Goal: Information Seeking & Learning: Learn about a topic

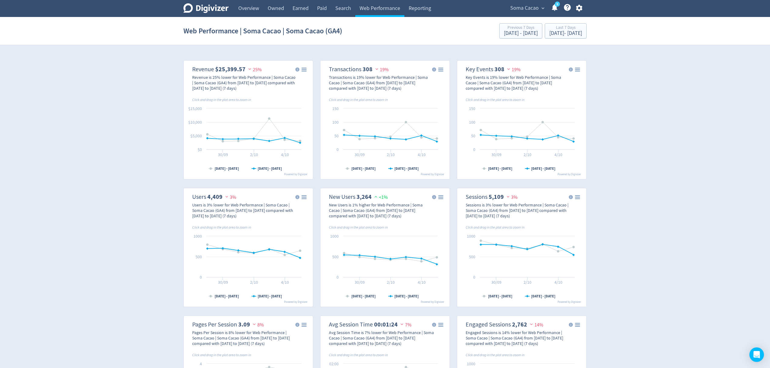
scroll to position [283, 0]
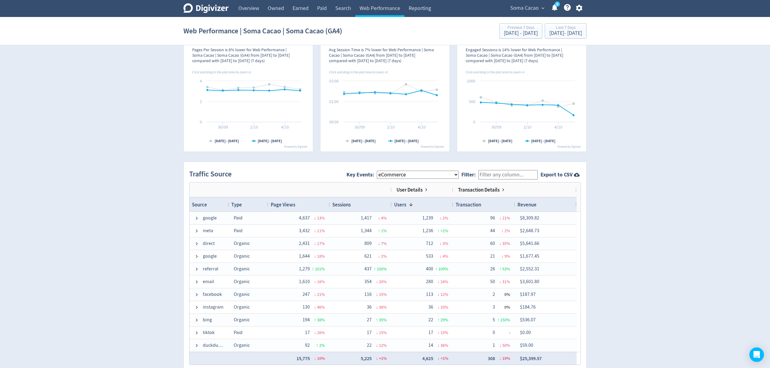
drag, startPoint x: 0, startPoint y: 0, endPoint x: 420, endPoint y: 172, distance: 453.6
click at [420, 172] on select "All Key Events eCommerce purchase" at bounding box center [418, 175] width 82 height 8
click at [437, 177] on select "All Key Events eCommerce purchase" at bounding box center [418, 175] width 82 height 8
click at [382, 171] on select "All Key Events eCommerce purchase" at bounding box center [418, 175] width 82 height 8
click at [390, 173] on select "All Key Events eCommerce purchase" at bounding box center [418, 175] width 82 height 8
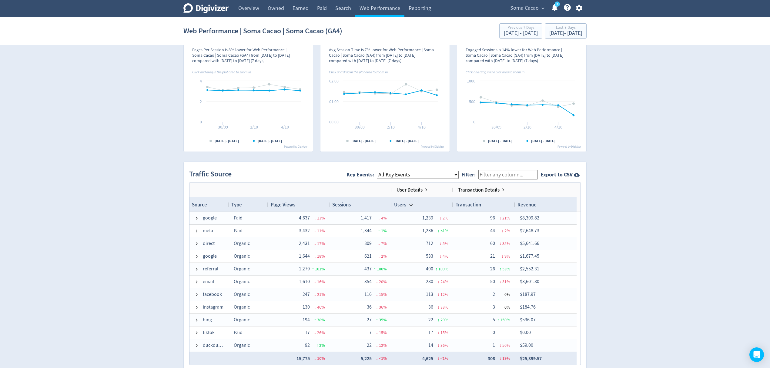
click at [382, 171] on select "All Key Events eCommerce purchase" at bounding box center [418, 175] width 82 height 8
click at [399, 174] on select "All Key Events eCommerce purchase" at bounding box center [418, 175] width 82 height 8
click at [382, 171] on select "All Key Events eCommerce purchase" at bounding box center [418, 175] width 82 height 8
click at [405, 174] on select "All Key Events eCommerce purchase" at bounding box center [418, 175] width 82 height 8
click at [382, 171] on select "All Key Events eCommerce purchase" at bounding box center [418, 175] width 82 height 8
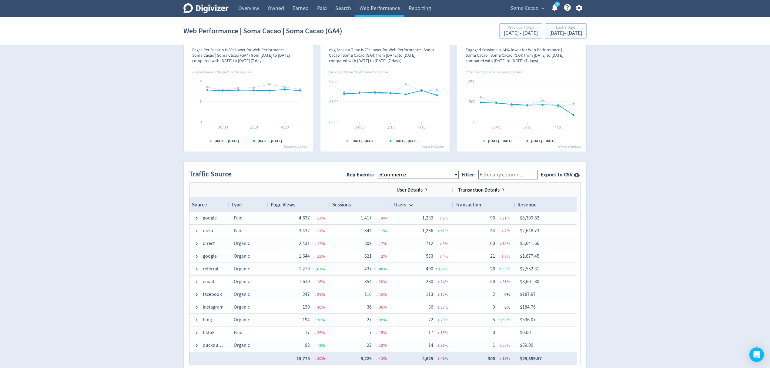
click at [439, 177] on select "All Key Events eCommerce purchase" at bounding box center [418, 175] width 82 height 8
click at [382, 171] on select "All Key Events eCommerce purchase" at bounding box center [418, 175] width 82 height 8
click at [398, 173] on select "All Key Events eCommerce purchase" at bounding box center [418, 175] width 82 height 8
click at [382, 171] on select "All Key Events eCommerce purchase" at bounding box center [418, 175] width 82 height 8
click at [502, 192] on span at bounding box center [503, 189] width 5 height 5
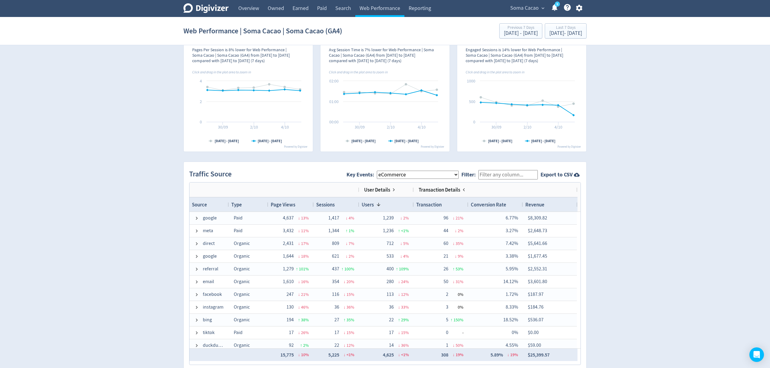
click at [461, 191] on div "Transaction Details" at bounding box center [443, 190] width 48 height 10
click at [433, 189] on span "Transaction Details" at bounding box center [440, 189] width 42 height 7
click at [463, 191] on span at bounding box center [464, 189] width 5 height 5
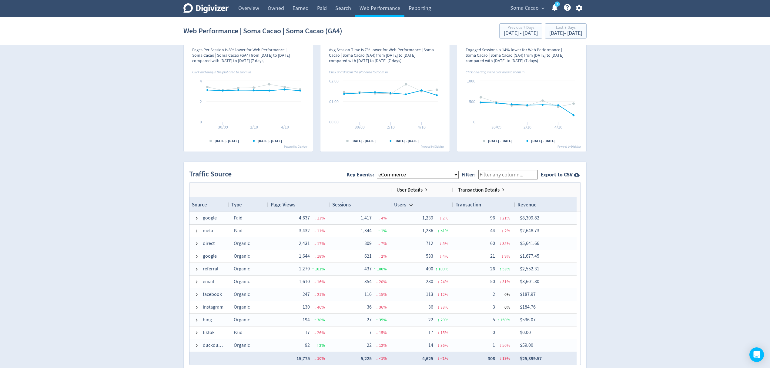
click at [430, 178] on select "All Key Events eCommerce purchase" at bounding box center [418, 175] width 82 height 8
click at [382, 171] on select "All Key Events eCommerce purchase" at bounding box center [418, 175] width 82 height 8
drag, startPoint x: 403, startPoint y: 173, endPoint x: 403, endPoint y: 177, distance: 3.9
click at [403, 173] on select "All Key Events eCommerce purchase" at bounding box center [418, 175] width 82 height 8
click at [382, 171] on select "All Key Events eCommerce purchase" at bounding box center [418, 175] width 82 height 8
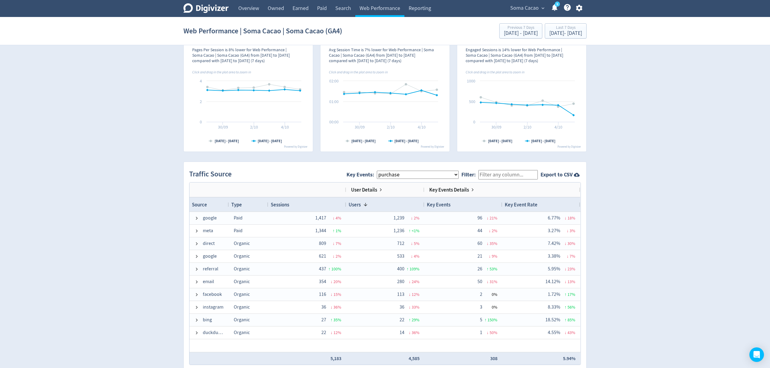
click at [420, 176] on select "All Key Events eCommerce purchase" at bounding box center [418, 175] width 82 height 8
click at [382, 171] on select "All Key Events eCommerce purchase" at bounding box center [418, 175] width 82 height 8
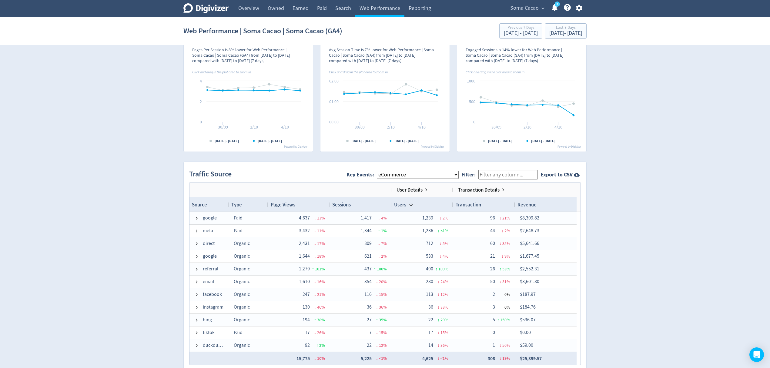
click at [475, 191] on span "Transaction Details" at bounding box center [479, 189] width 42 height 7
click at [495, 189] on span "Transaction Details" at bounding box center [479, 189] width 42 height 7
click at [500, 189] on div "Transaction Details" at bounding box center [482, 190] width 48 height 10
click at [504, 191] on span at bounding box center [503, 189] width 5 height 5
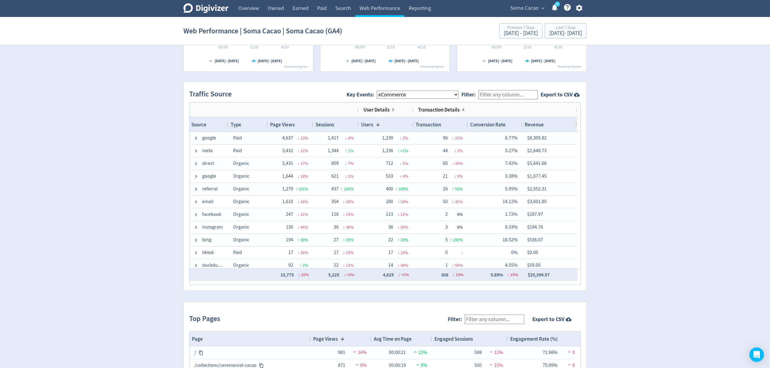
scroll to position [364, 0]
click at [463, 109] on span at bounding box center [463, 108] width 5 height 5
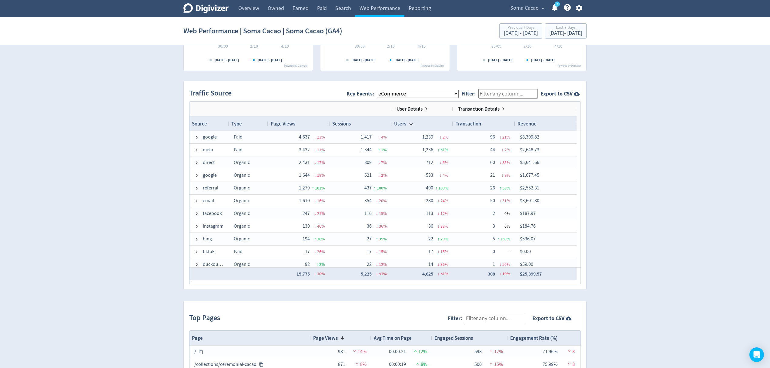
scroll to position [0, 0]
click at [415, 95] on select "All Key Events eCommerce purchase" at bounding box center [418, 94] width 82 height 8
click at [382, 90] on select "All Key Events eCommerce purchase" at bounding box center [418, 94] width 82 height 8
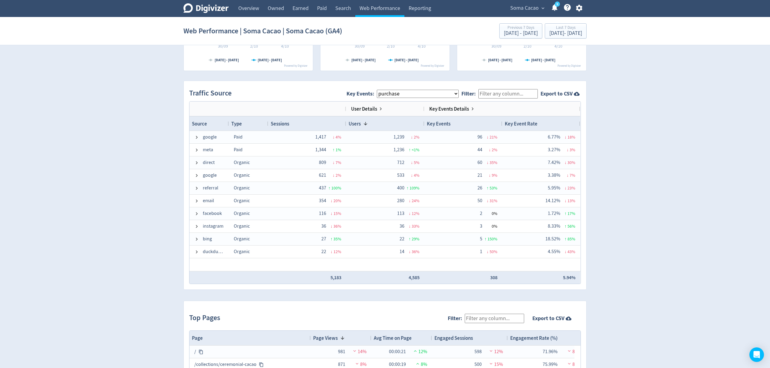
click at [413, 93] on select "All Key Events eCommerce purchase" at bounding box center [418, 94] width 82 height 8
select select "eCommerce"
click at [382, 90] on select "All Key Events eCommerce purchase" at bounding box center [418, 94] width 82 height 8
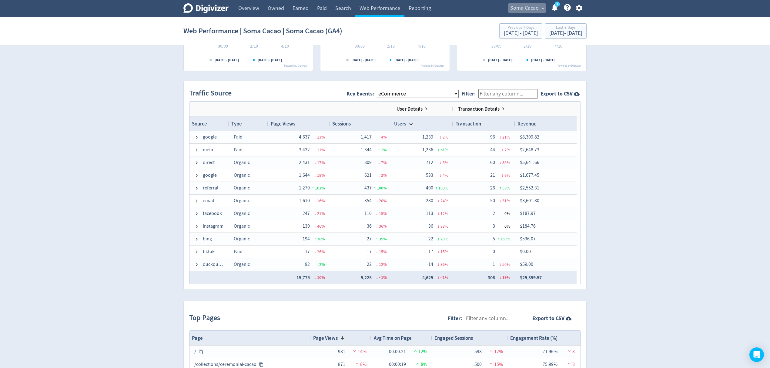
click at [528, 9] on span "Soma Cacao" at bounding box center [524, 8] width 29 height 10
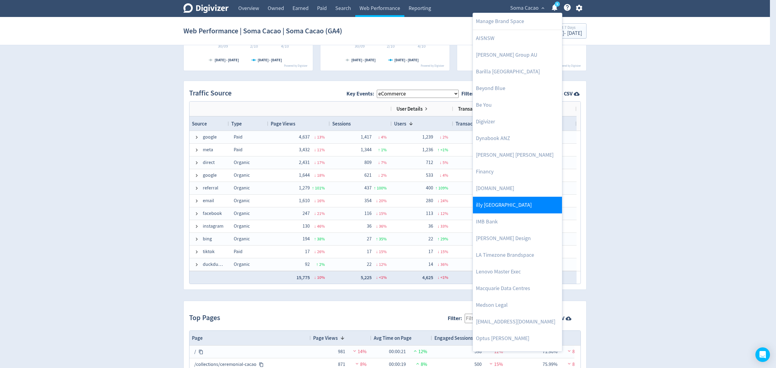
drag, startPoint x: 502, startPoint y: 222, endPoint x: 502, endPoint y: 210, distance: 11.8
click at [502, 222] on link "IMB Bank" at bounding box center [517, 221] width 89 height 17
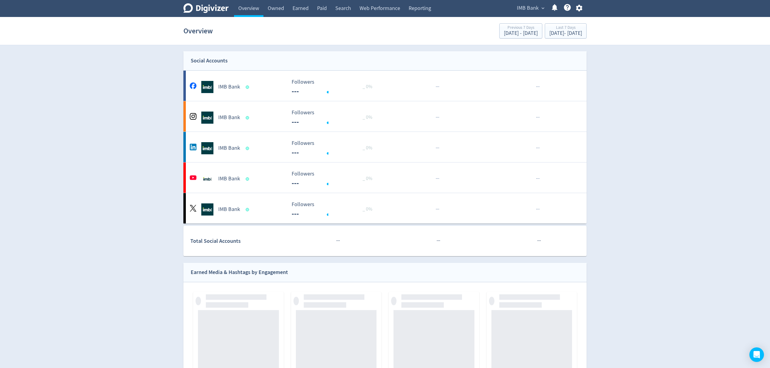
click at [372, 7] on link "Web Performance" at bounding box center [379, 8] width 49 height 17
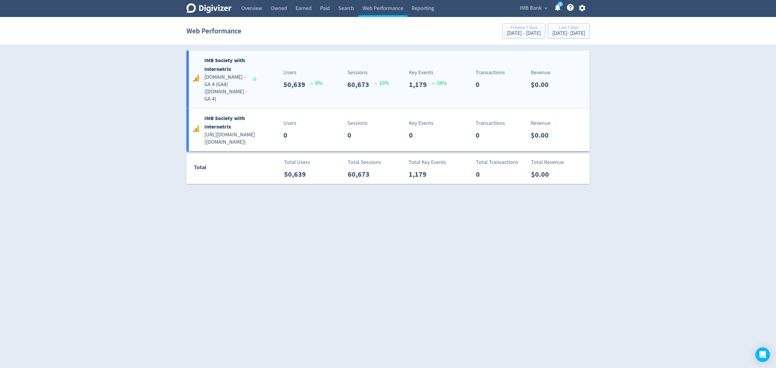
click at [277, 99] on div "IMB Society with Internetrix imb.com.au - GA 4 (GA4) ( imb.com.au - GA 4 ) User…" at bounding box center [387, 80] width 403 height 58
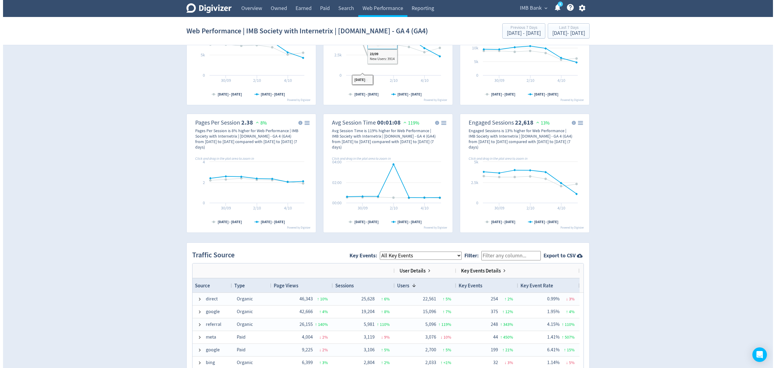
scroll to position [364, 0]
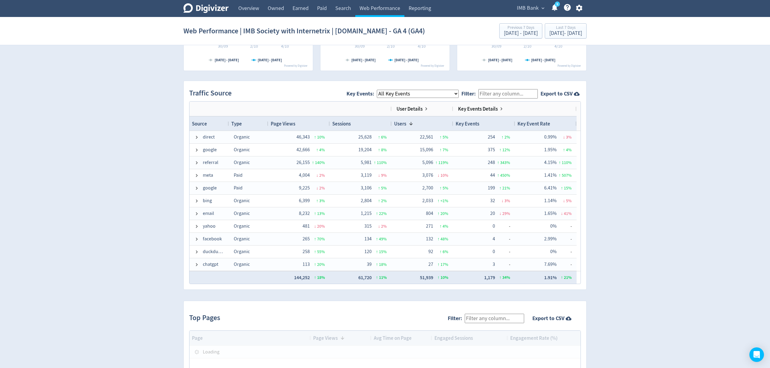
click at [402, 92] on select "All Key Events eCommerce landlord_insurance_cta digital_mortgage_submitted pl_a…" at bounding box center [418, 94] width 82 height 8
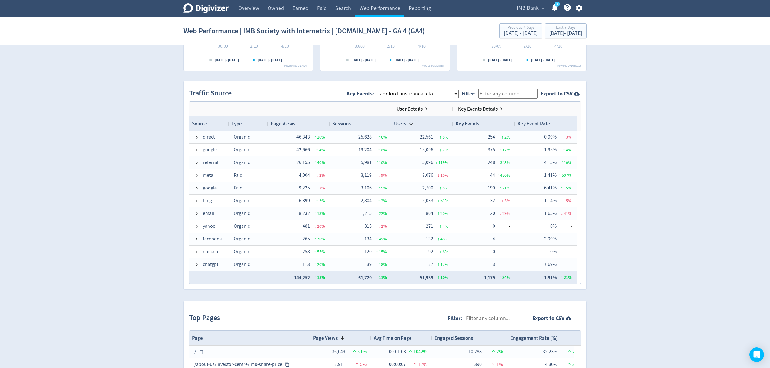
click at [382, 90] on select "All Key Events eCommerce landlord_insurance_cta digital_mortgage_submitted pl_a…" at bounding box center [418, 94] width 82 height 8
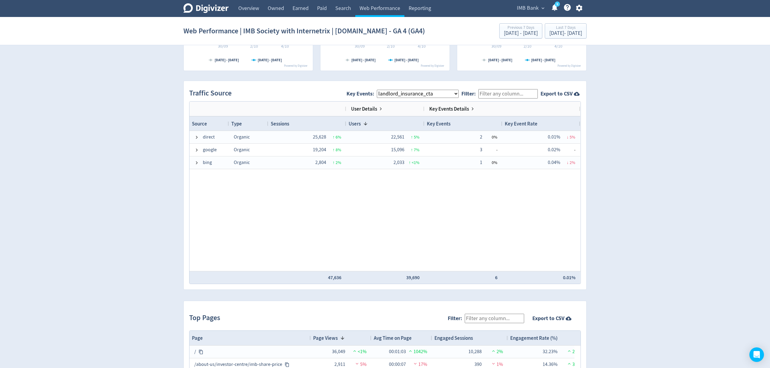
click at [404, 96] on select "All Key Events eCommerce landlord_insurance_cta digital_mortgage_submitted pl_a…" at bounding box center [418, 94] width 82 height 8
click at [382, 90] on select "All Key Events eCommerce landlord_insurance_cta digital_mortgage_submitted pl_a…" at bounding box center [418, 94] width 82 height 8
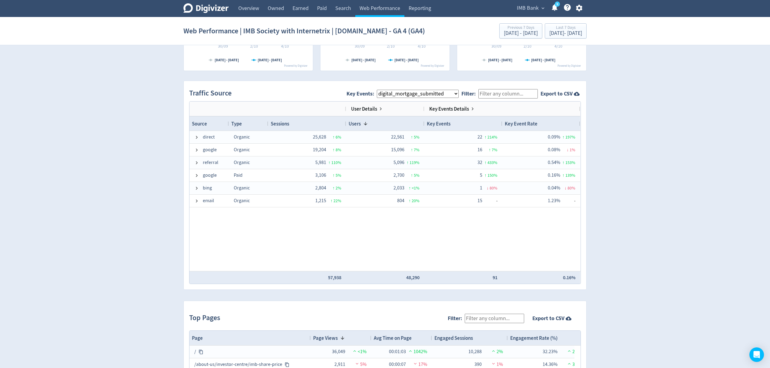
click at [411, 93] on select "All Key Events eCommerce landlord_insurance_cta digital_mortgage_submitted pl_a…" at bounding box center [418, 94] width 82 height 8
click at [382, 90] on select "All Key Events eCommerce landlord_insurance_cta digital_mortgage_submitted pl_a…" at bounding box center [418, 94] width 82 height 8
click at [522, 122] on span "Key Event Rate" at bounding box center [521, 123] width 33 height 7
click at [445, 90] on span "Key Events: All Key Events eCommerce landlord_insurance_cta digital_mortgage_su…" at bounding box center [404, 94] width 115 height 14
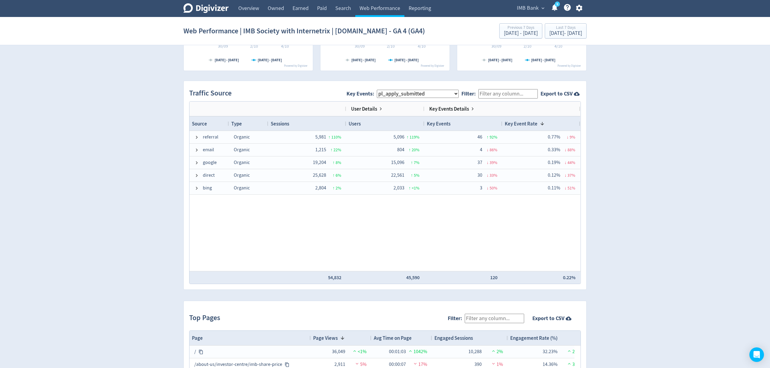
click at [443, 93] on select "All Key Events eCommerce landlord_insurance_cta digital_mortgage_submitted pl_a…" at bounding box center [418, 94] width 82 height 8
click at [382, 90] on select "All Key Events eCommerce landlord_insurance_cta digital_mortgage_submitted pl_a…" at bounding box center [418, 94] width 82 height 8
click at [395, 95] on select "All Key Events eCommerce landlord_insurance_cta digital_mortgage_submitted pl_a…" at bounding box center [418, 94] width 82 height 8
click at [382, 90] on select "All Key Events eCommerce landlord_insurance_cta digital_mortgage_submitted pl_a…" at bounding box center [418, 94] width 82 height 8
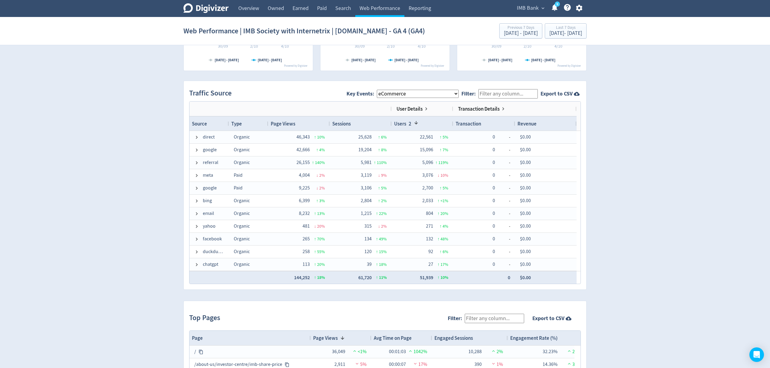
click at [409, 94] on select "All Key Events eCommerce landlord_insurance_cta digital_mortgage_submitted pl_a…" at bounding box center [418, 94] width 82 height 8
select select "allGoals"
click at [382, 90] on select "All Key Events eCommerce landlord_insurance_cta digital_mortgage_submitted pl_a…" at bounding box center [418, 94] width 82 height 8
click at [491, 97] on input "Filter:" at bounding box center [508, 93] width 59 height 9
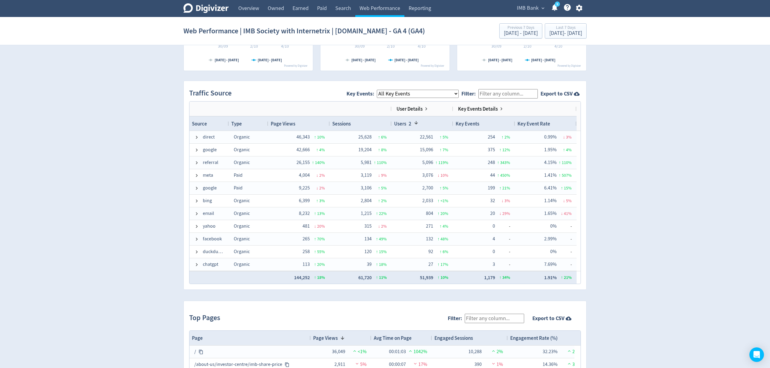
click at [525, 13] on div "IMB Bank expand_more 5 Help Center - Searchable support on using Digivizer" at bounding box center [548, 8] width 76 height 17
click at [532, 6] on span "IMB Bank" at bounding box center [528, 8] width 22 height 10
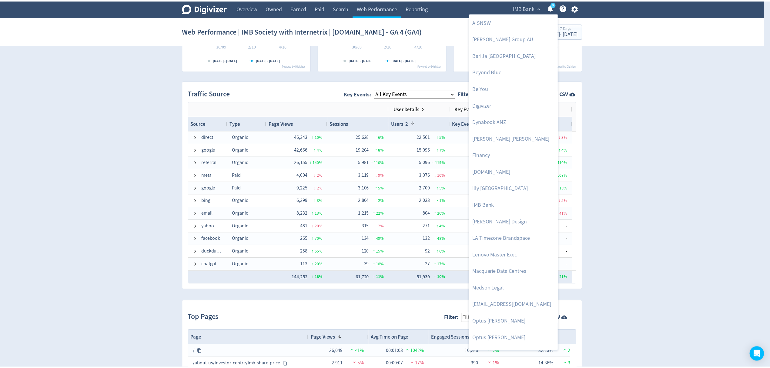
scroll to position [262, 0]
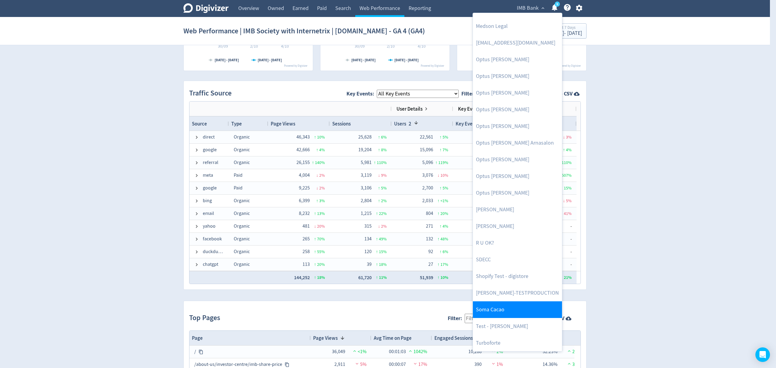
click at [502, 307] on link "Soma Cacao" at bounding box center [517, 309] width 89 height 17
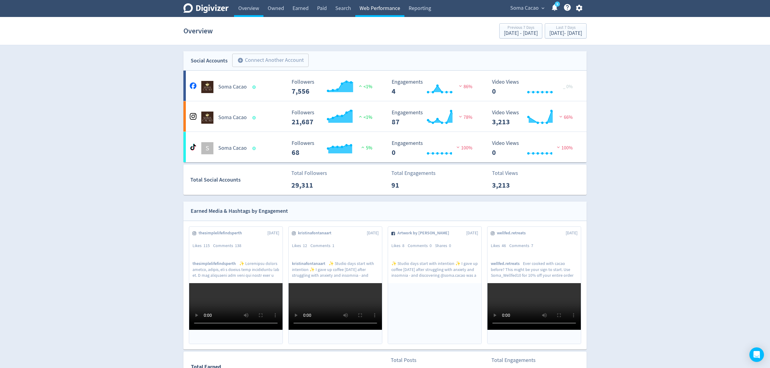
click at [370, 9] on link "Web Performance" at bounding box center [379, 8] width 49 height 17
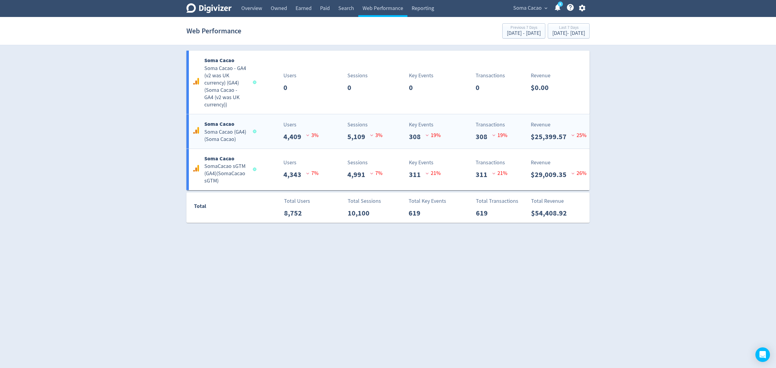
click at [281, 146] on div "Soma Cacao Soma Cacao (GA4) ( Soma Cacao ) Users 4,409 3 % Sessions 5,109 3 % K…" at bounding box center [387, 131] width 403 height 34
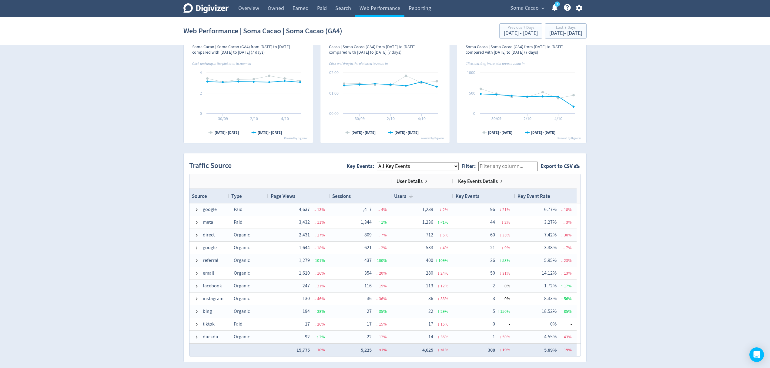
scroll to position [323, 0]
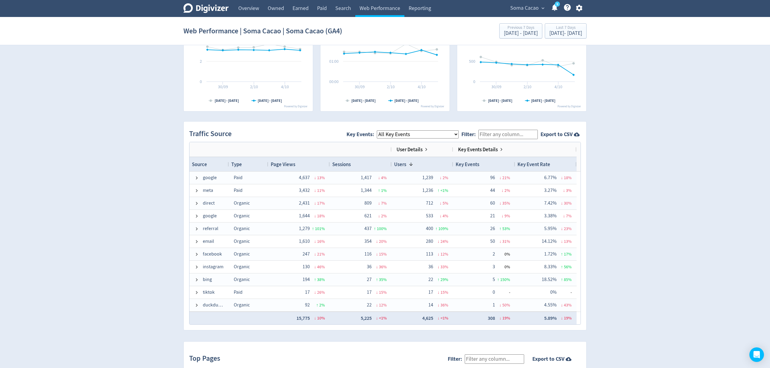
click at [496, 134] on input "Filter:" at bounding box center [508, 134] width 59 height 9
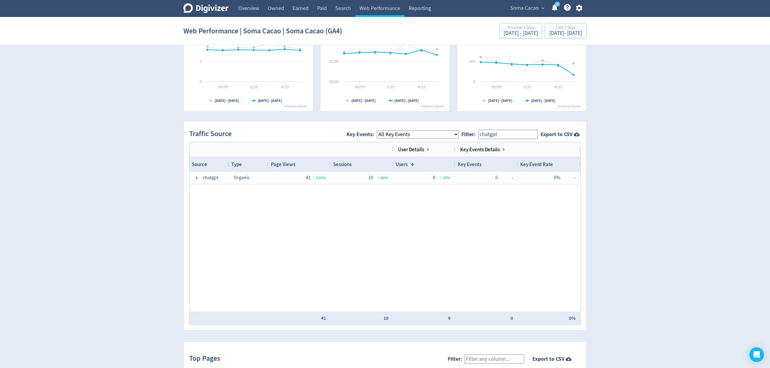
type input "chatgpt"
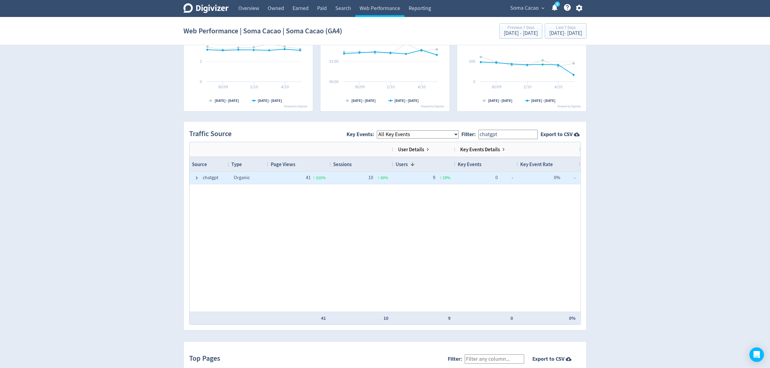
click at [196, 181] on span at bounding box center [196, 178] width 5 height 12
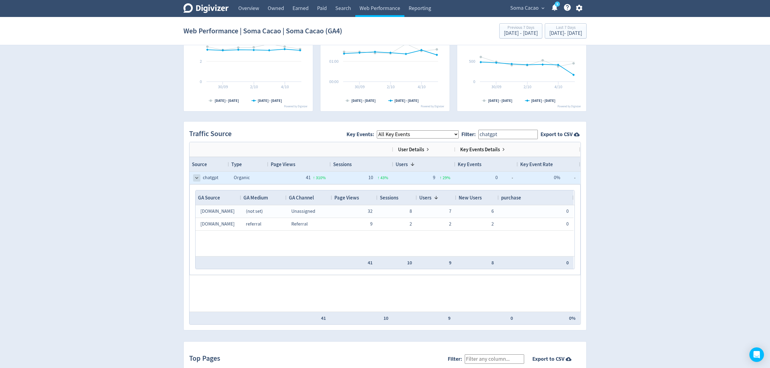
click at [196, 180] on span at bounding box center [196, 178] width 5 height 5
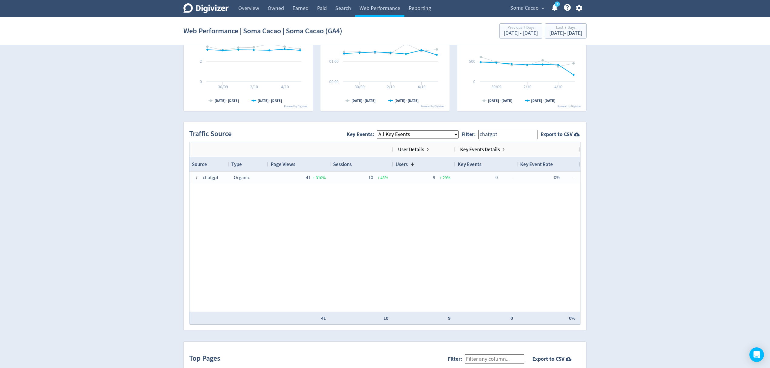
click at [519, 135] on input "chatgpt" at bounding box center [508, 134] width 59 height 9
drag, startPoint x: 505, startPoint y: 135, endPoint x: 479, endPoint y: 135, distance: 26.7
click at [479, 135] on span "Filter: chatgpt" at bounding box center [501, 134] width 79 height 15
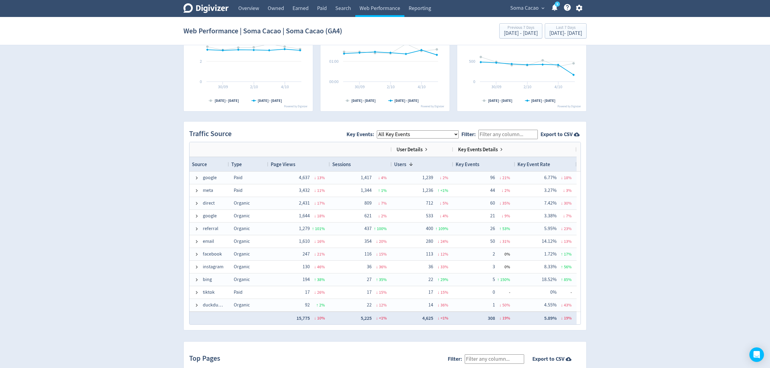
click at [442, 136] on select "All Key Events eCommerce purchase" at bounding box center [418, 134] width 82 height 8
click at [519, 125] on div "Traffic Source Key Events: All Key Events eCommerce purchase Filter: Export to …" at bounding box center [385, 226] width 403 height 209
click at [510, 136] on input "Filter:" at bounding box center [508, 134] width 59 height 9
click at [243, 163] on div "Type" at bounding box center [248, 164] width 35 height 11
click at [243, 163] on span at bounding box center [245, 164] width 7 height 5
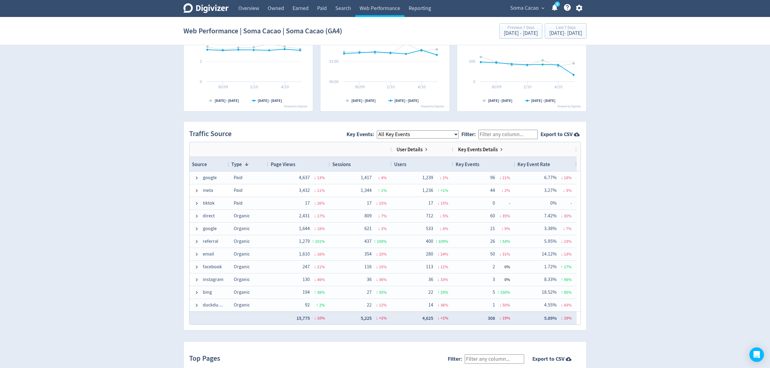
click at [292, 166] on span "Page Views" at bounding box center [283, 164] width 25 height 7
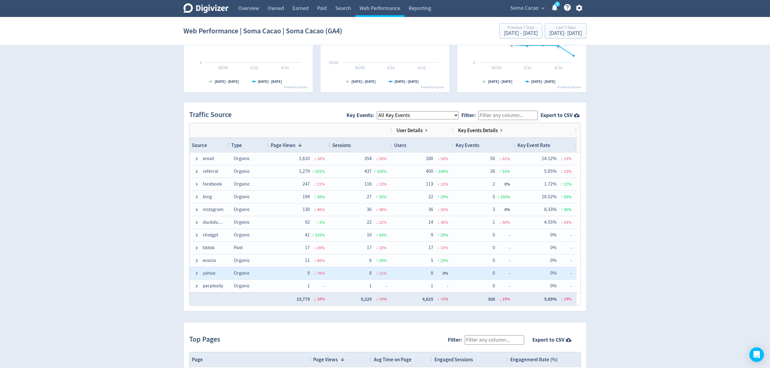
scroll to position [354, 0]
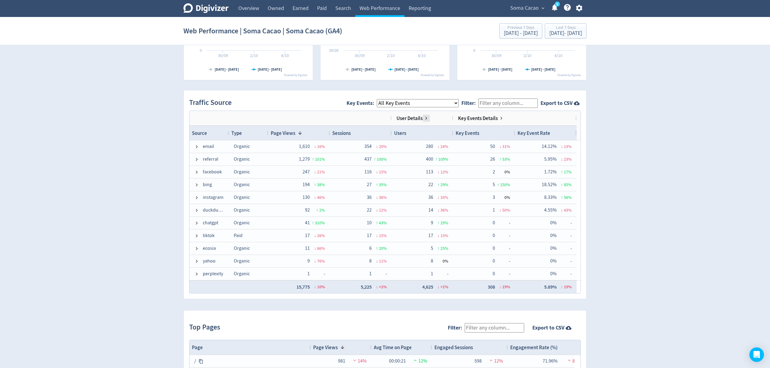
click at [426, 119] on span at bounding box center [426, 118] width 5 height 5
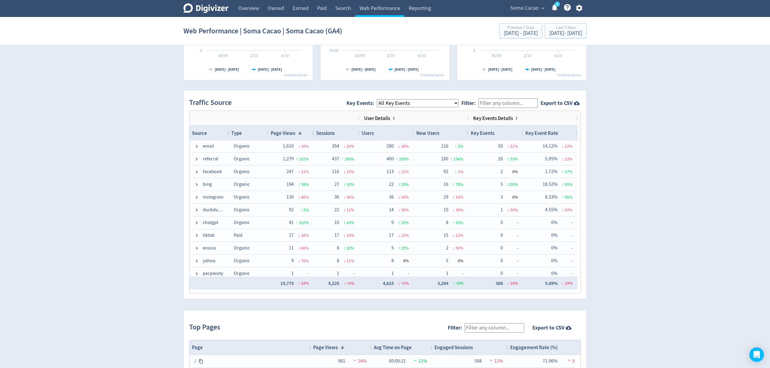
click at [391, 118] on div "User Details" at bounding box center [380, 118] width 32 height 10
click at [394, 118] on span at bounding box center [393, 118] width 5 height 5
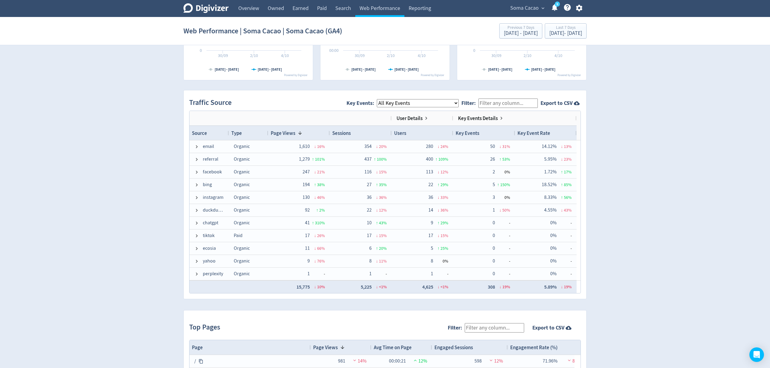
click at [477, 121] on span "Key Events Details" at bounding box center [478, 118] width 40 height 7
click at [499, 117] on span at bounding box center [501, 118] width 5 height 5
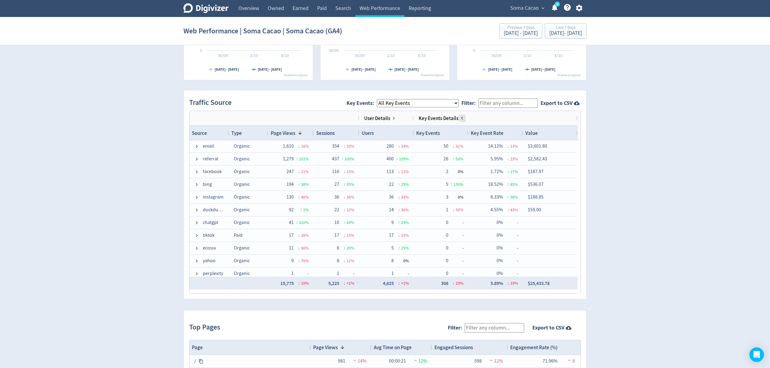
click at [463, 118] on span at bounding box center [462, 118] width 5 height 5
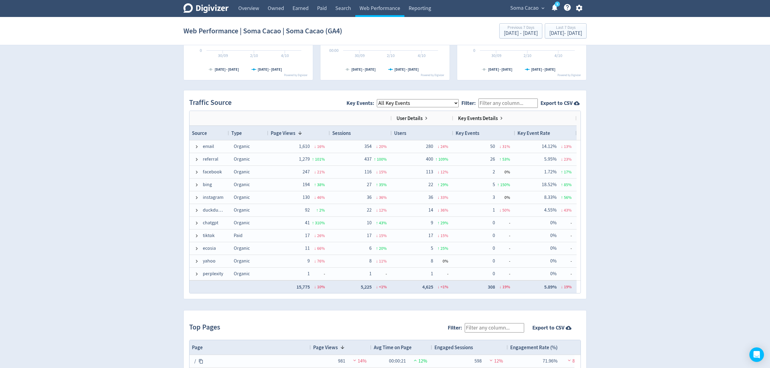
click at [421, 118] on span "User Details" at bounding box center [410, 118] width 26 height 7
click at [425, 118] on span at bounding box center [426, 118] width 5 height 5
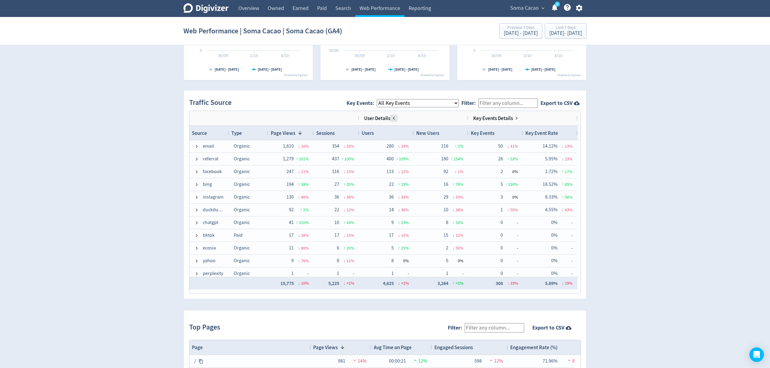
click at [392, 121] on span at bounding box center [393, 118] width 5 height 5
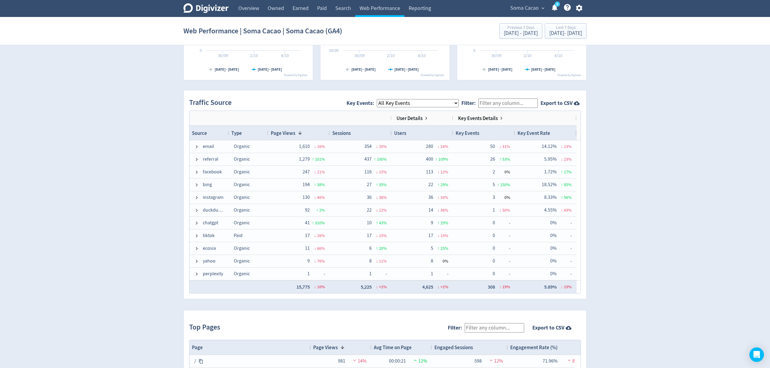
click at [495, 119] on span "Key Events Details" at bounding box center [478, 118] width 40 height 7
click at [499, 119] on span at bounding box center [501, 118] width 5 height 5
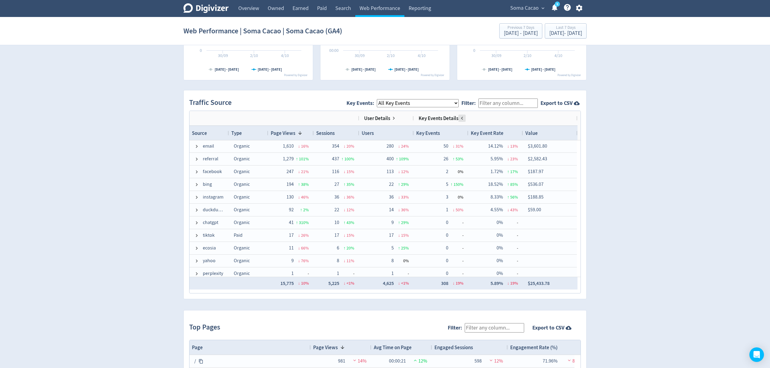
click at [462, 119] on span at bounding box center [462, 118] width 5 height 5
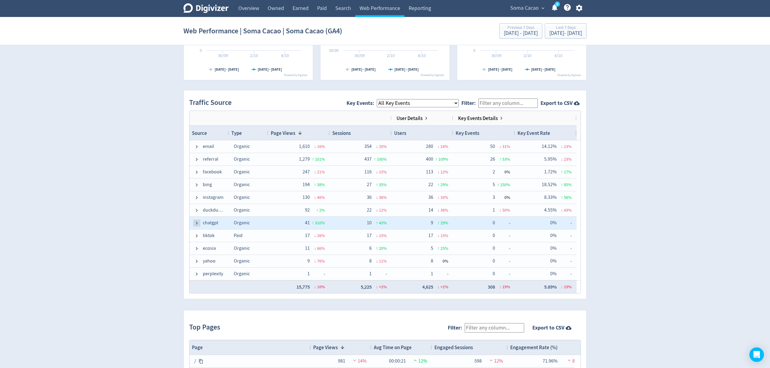
click at [198, 223] on span at bounding box center [196, 223] width 5 height 5
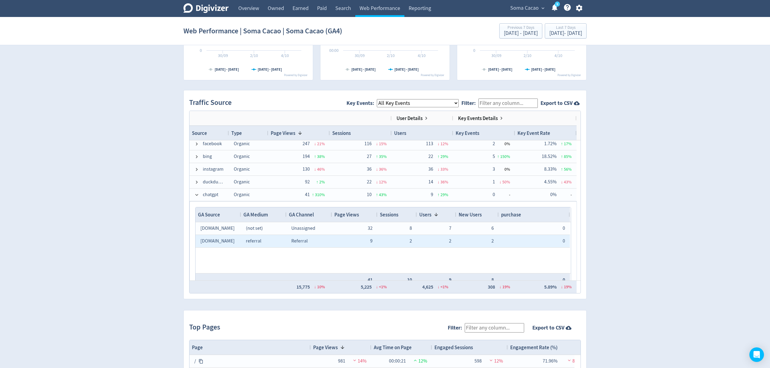
scroll to position [92, 0]
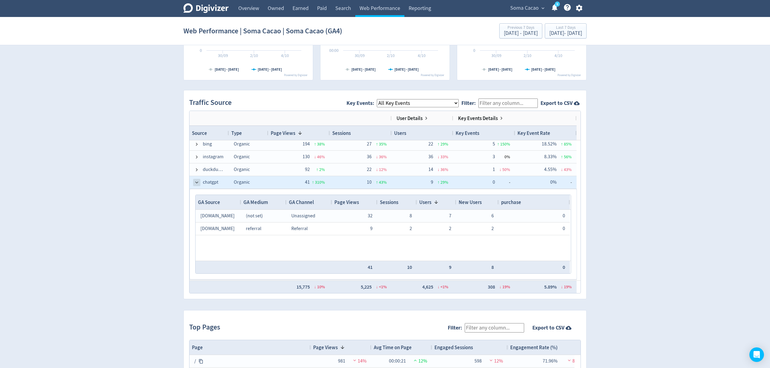
click at [198, 183] on span at bounding box center [196, 182] width 5 height 5
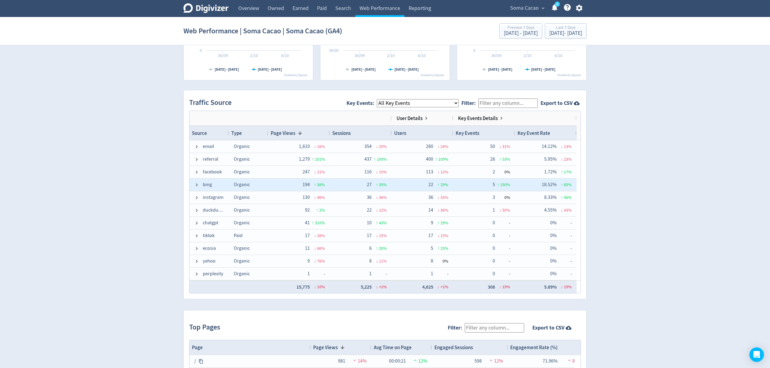
scroll to position [51, 0]
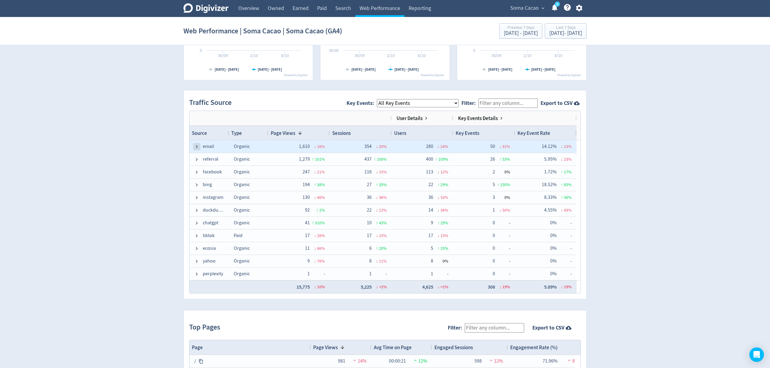
click at [199, 147] on span at bounding box center [196, 146] width 5 height 5
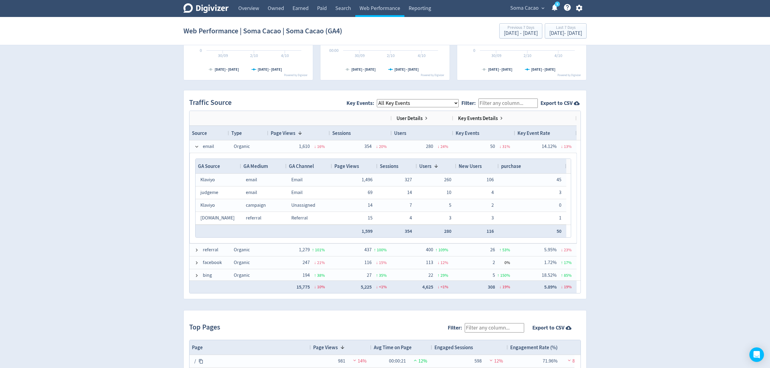
click at [418, 105] on select "All Key Events eCommerce purchase" at bounding box center [418, 103] width 82 height 8
click at [382, 100] on select "All Key Events eCommerce purchase" at bounding box center [418, 103] width 82 height 8
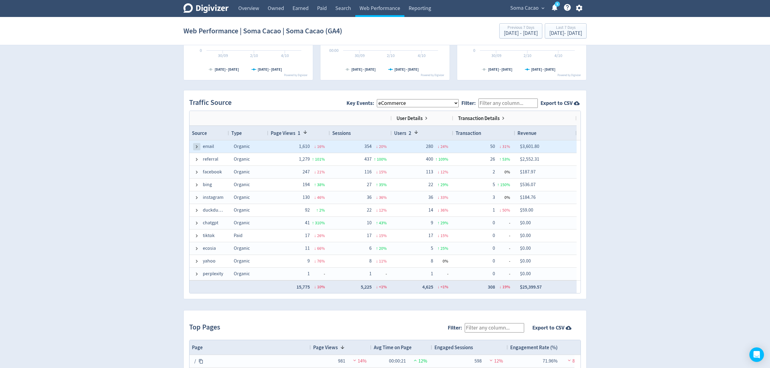
click at [196, 146] on span at bounding box center [196, 146] width 5 height 5
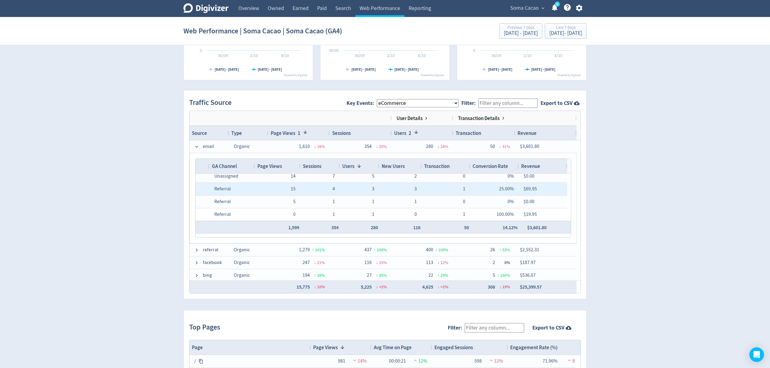
scroll to position [0, 0]
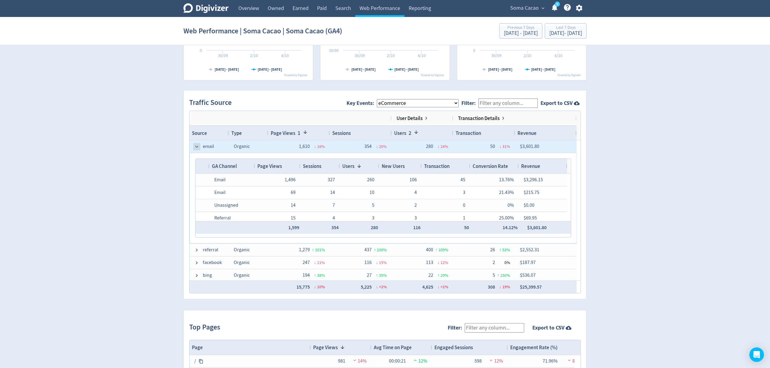
click at [196, 145] on span at bounding box center [196, 146] width 5 height 5
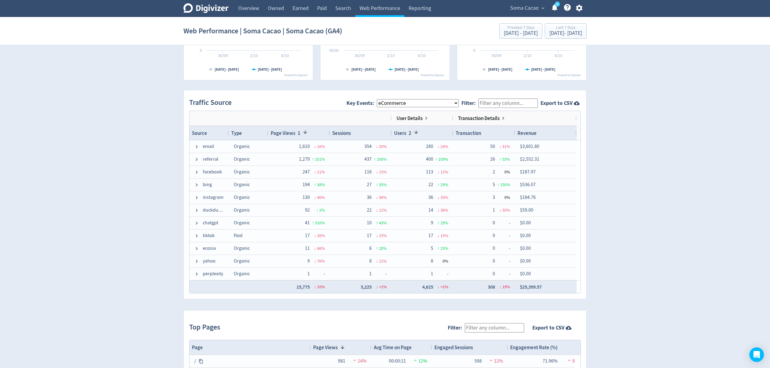
click at [304, 131] on span at bounding box center [305, 132] width 5 height 5
click at [304, 131] on div "Page Views" at bounding box center [299, 132] width 57 height 11
click at [304, 131] on div "Page Views 1" at bounding box center [299, 132] width 57 height 11
click at [396, 132] on span "Users" at bounding box center [400, 133] width 12 height 7
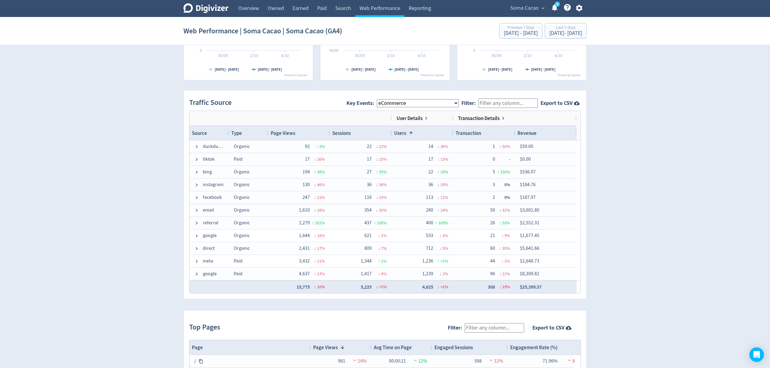
click at [277, 136] on span "Page Views" at bounding box center [283, 133] width 25 height 7
click at [221, 134] on div "Source" at bounding box center [209, 132] width 35 height 11
click at [221, 134] on div "Source 1" at bounding box center [209, 132] width 35 height 11
click at [254, 133] on div "Type" at bounding box center [248, 132] width 35 height 11
click at [305, 130] on div "Page Views" at bounding box center [299, 132] width 57 height 11
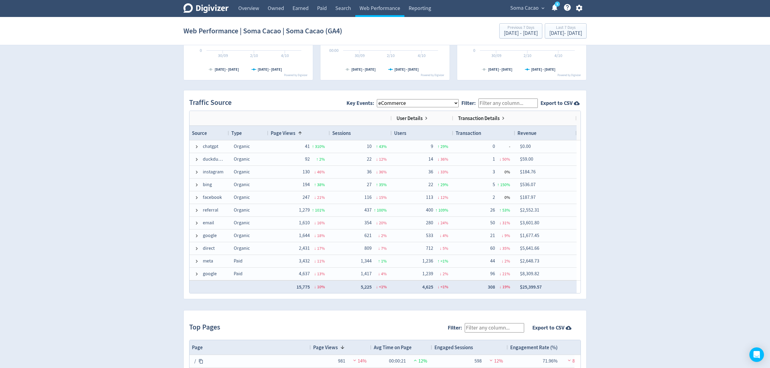
click at [408, 104] on select "All Key Events eCommerce purchase" at bounding box center [418, 103] width 82 height 8
click at [382, 100] on select "All Key Events eCommerce purchase" at bounding box center [418, 103] width 82 height 8
click at [201, 136] on span "Source" at bounding box center [199, 133] width 15 height 7
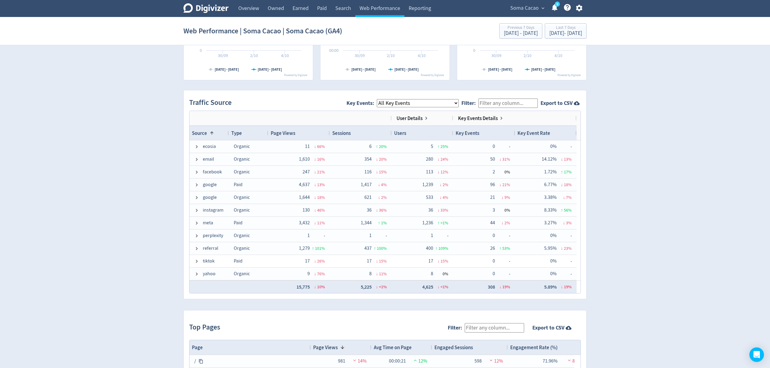
click at [201, 136] on span "Source" at bounding box center [199, 133] width 15 height 7
click at [300, 132] on div "Page Views" at bounding box center [299, 132] width 57 height 11
click at [428, 108] on span "Key Events: All Key Events eCommerce purchase" at bounding box center [404, 103] width 115 height 14
click at [421, 105] on select "All Key Events eCommerce purchase" at bounding box center [418, 103] width 82 height 8
click at [382, 100] on select "All Key Events eCommerce purchase" at bounding box center [418, 103] width 82 height 8
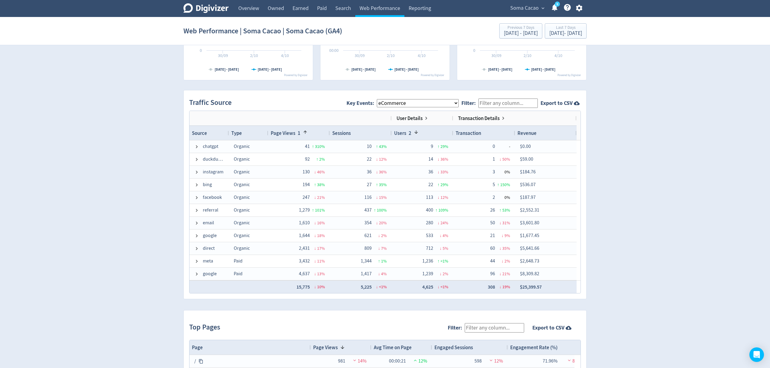
click at [420, 133] on div "Users 2" at bounding box center [422, 132] width 57 height 11
click at [420, 133] on div "Users" at bounding box center [422, 132] width 57 height 11
click at [438, 105] on select "All Key Events eCommerce purchase" at bounding box center [418, 103] width 82 height 8
select select "allGoals"
click at [382, 100] on select "All Key Events eCommerce purchase" at bounding box center [418, 103] width 82 height 8
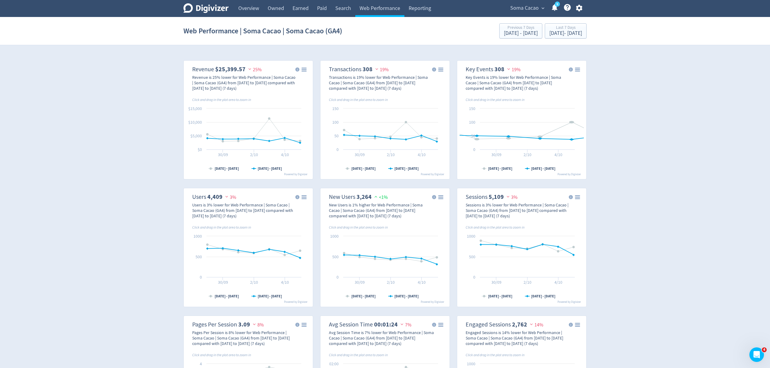
click at [363, 149] on rect "\a Transactions\a 308\a 19%\a" at bounding box center [385, 120] width 124 height 114
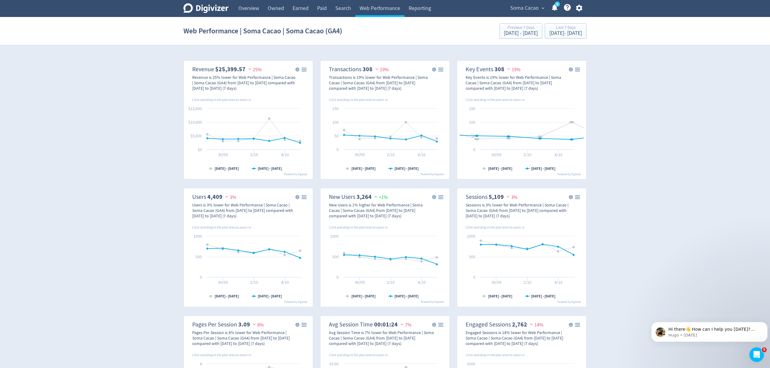
click at [338, 167] on rect "\a Transactions\a 308\a 19%\a" at bounding box center [385, 120] width 124 height 114
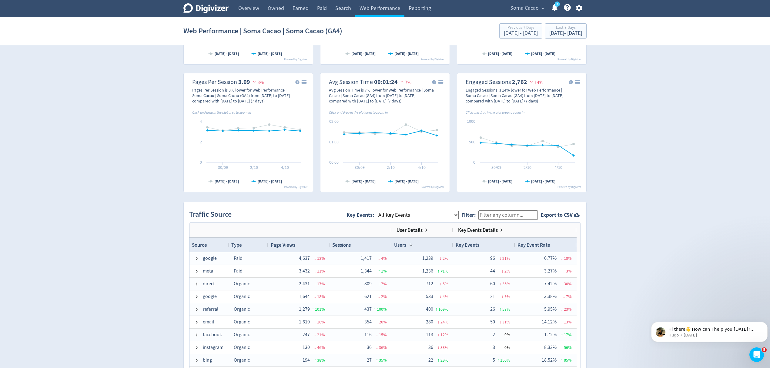
click at [401, 215] on select "All Key Events eCommerce purchase" at bounding box center [418, 215] width 82 height 8
click at [382, 212] on select "All Key Events eCommerce purchase" at bounding box center [418, 215] width 82 height 8
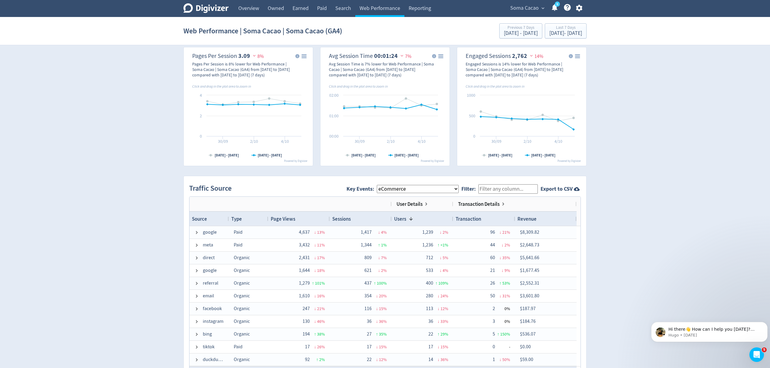
scroll to position [283, 0]
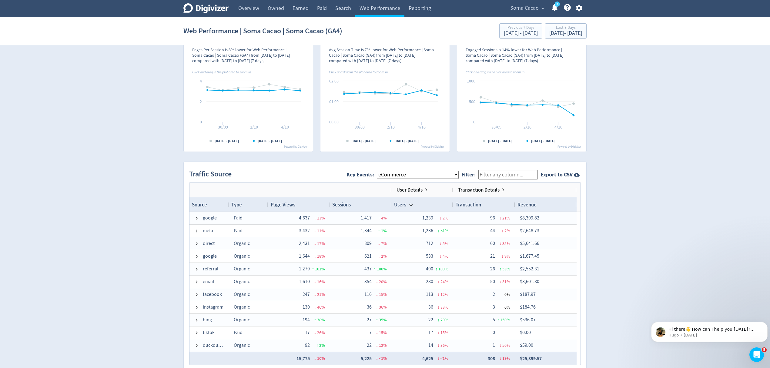
click at [276, 204] on span "Page Views" at bounding box center [283, 204] width 25 height 7
click at [361, 202] on div "Sessions" at bounding box center [360, 204] width 57 height 11
click at [361, 202] on div "Sessions 1" at bounding box center [360, 204] width 57 height 11
click at [393, 177] on select "All Key Events eCommerce purchase" at bounding box center [418, 175] width 82 height 8
select select "purchase"
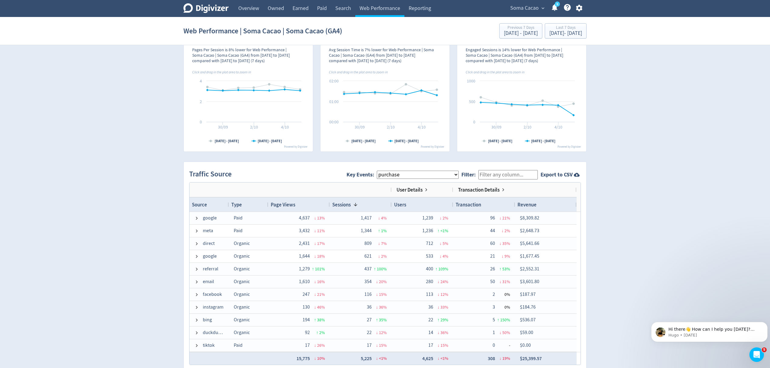
click at [382, 171] on select "All Key Events eCommerce purchase" at bounding box center [418, 175] width 82 height 8
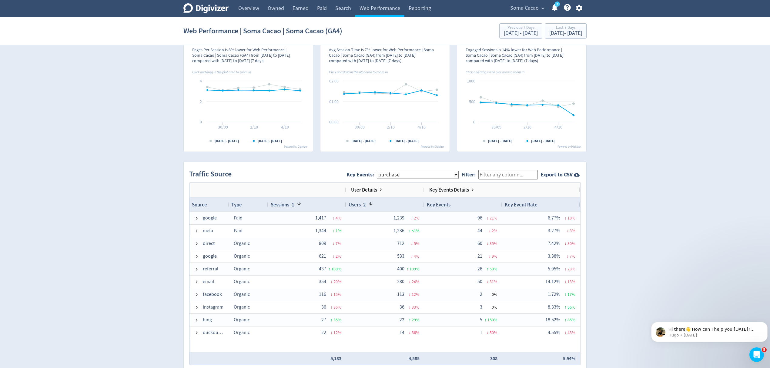
click at [395, 202] on div "Users 2" at bounding box center [385, 204] width 73 height 11
click at [395, 202] on div "Users" at bounding box center [385, 204] width 73 height 11
click at [192, 206] on div "Source" at bounding box center [209, 204] width 39 height 15
click at [209, 204] on div "Source" at bounding box center [209, 204] width 35 height 11
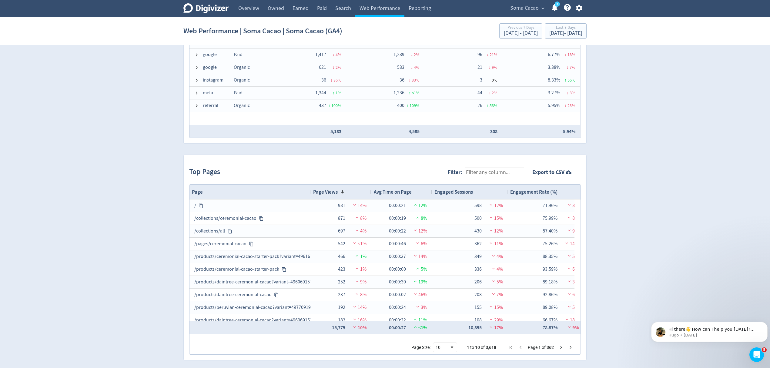
scroll to position [516, 0]
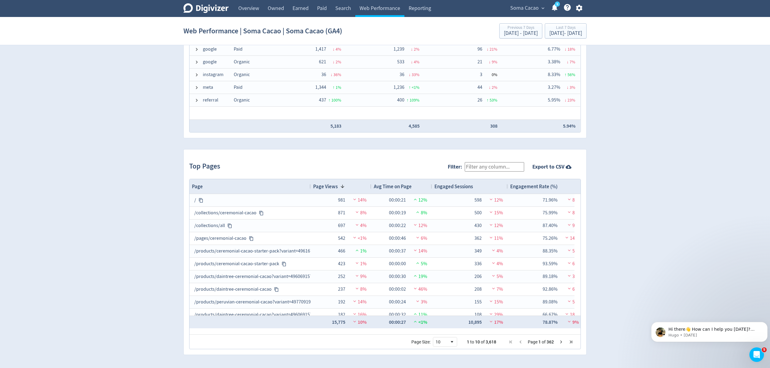
click at [495, 163] on input "Filter:" at bounding box center [494, 166] width 59 height 9
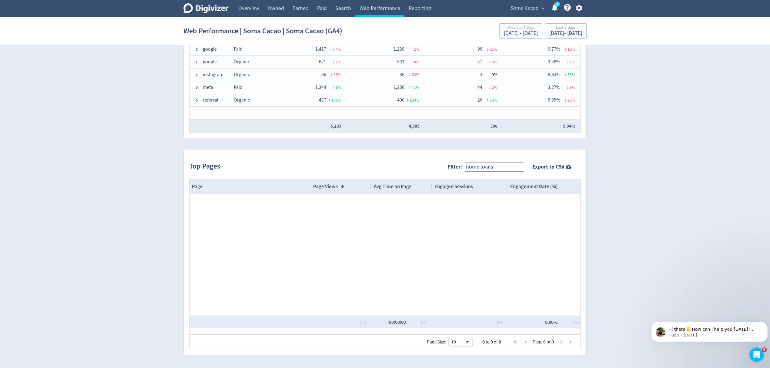
click at [488, 165] on input "home loans" at bounding box center [494, 166] width 59 height 9
type input "homeloans"
drag, startPoint x: 475, startPoint y: 170, endPoint x: 340, endPoint y: 170, distance: 134.3
click at [340, 170] on div "Top Pages Filter: homeloans Export to CSV" at bounding box center [385, 167] width 392 height 24
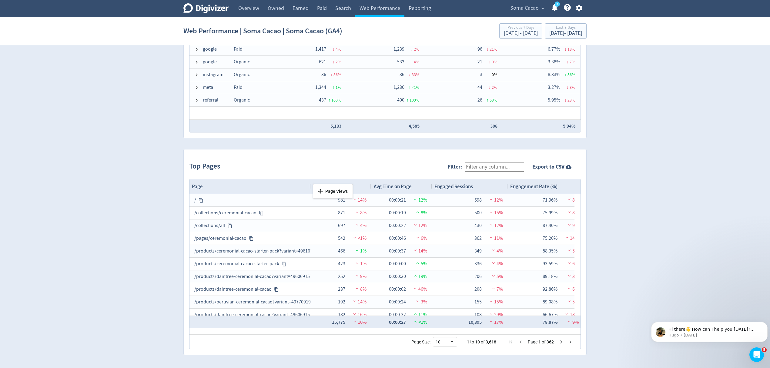
drag, startPoint x: 322, startPoint y: 186, endPoint x: 316, endPoint y: 185, distance: 6.2
click at [394, 189] on span "Avg Time on Page" at bounding box center [393, 186] width 38 height 7
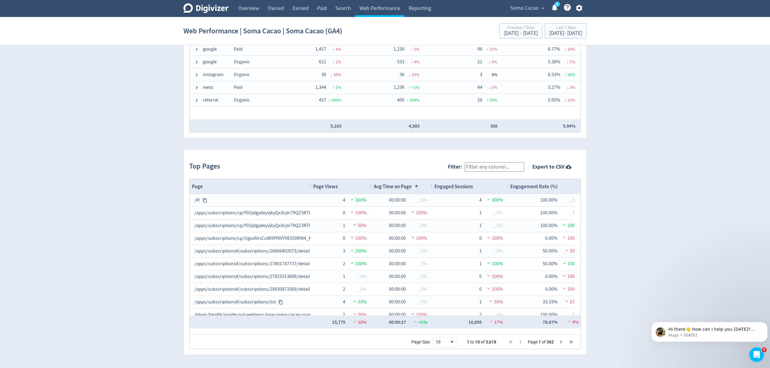
click at [394, 189] on span "Avg Time on Page" at bounding box center [393, 186] width 38 height 7
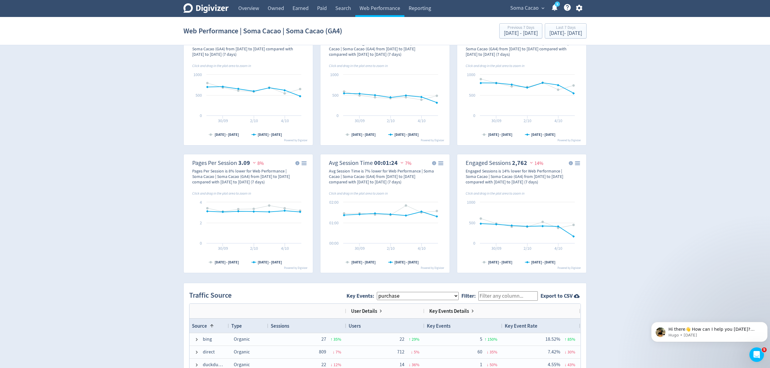
scroll to position [323, 0]
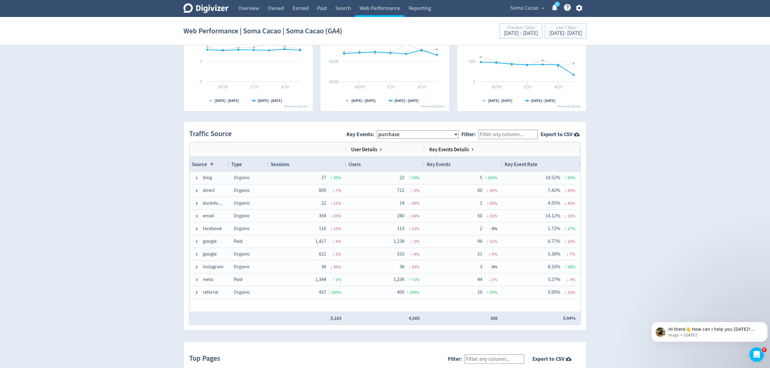
click at [420, 139] on span "Key Events: All Key Events eCommerce purchase" at bounding box center [404, 135] width 115 height 14
click at [418, 135] on select "All Key Events eCommerce purchase" at bounding box center [418, 134] width 82 height 8
select select "eCommerce"
click at [382, 131] on select "All Key Events eCommerce purchase" at bounding box center [418, 134] width 82 height 8
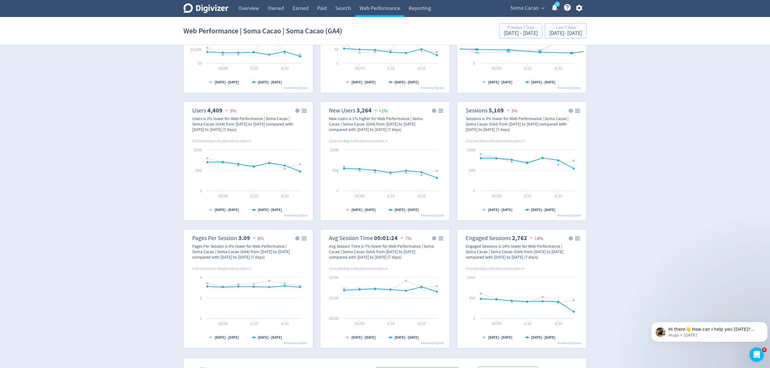
scroll to position [121, 0]
